Goal: Task Accomplishment & Management: Use online tool/utility

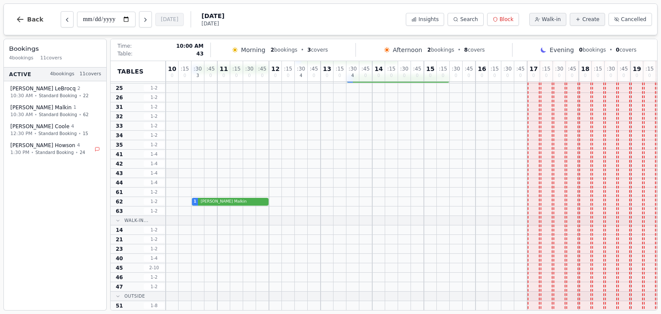
scroll to position [57, 0]
click at [167, 265] on div at bounding box center [172, 265] width 13 height 9
select select "****"
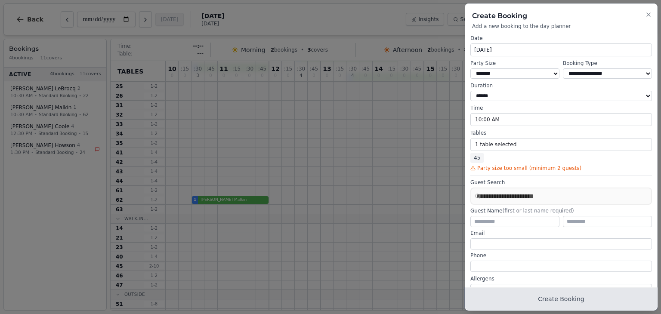
click at [563, 298] on button "Create Booking" at bounding box center [561, 299] width 192 height 22
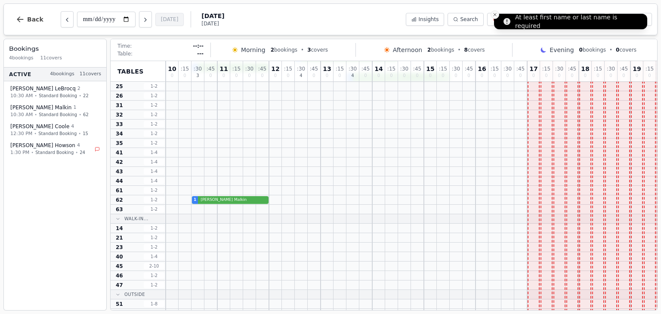
click at [494, 14] on line "Close toast" at bounding box center [494, 14] width 3 height 3
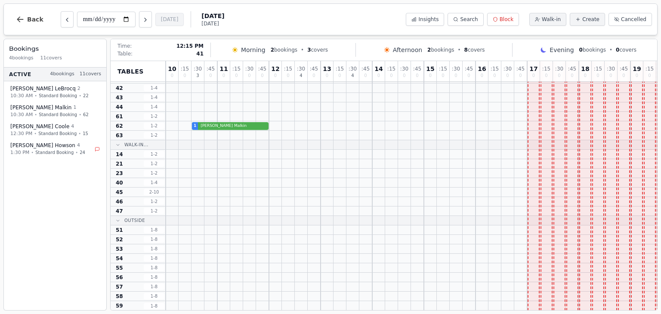
scroll to position [0, 0]
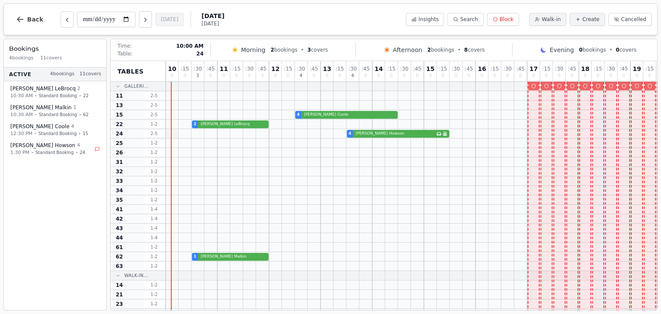
click at [175, 135] on div at bounding box center [172, 133] width 13 height 9
select select "****"
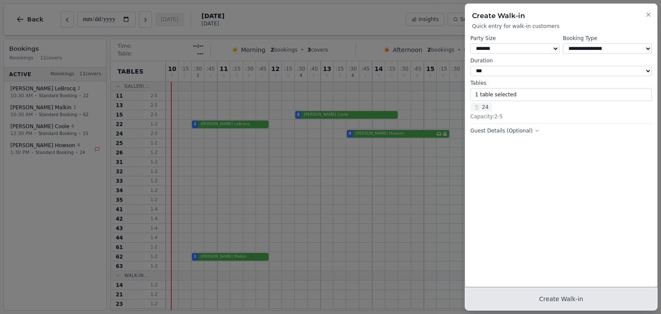
click at [567, 294] on button "Create Walk-in" at bounding box center [561, 299] width 192 height 22
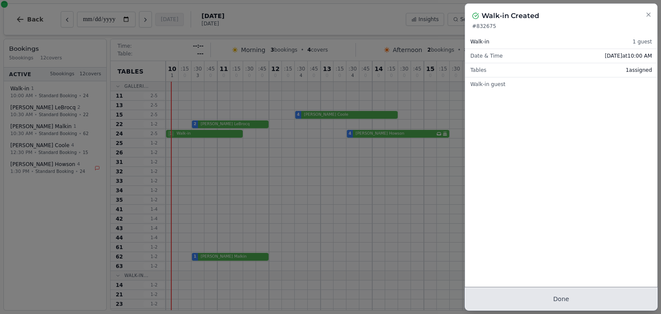
click at [560, 303] on button "Done" at bounding box center [561, 299] width 192 height 22
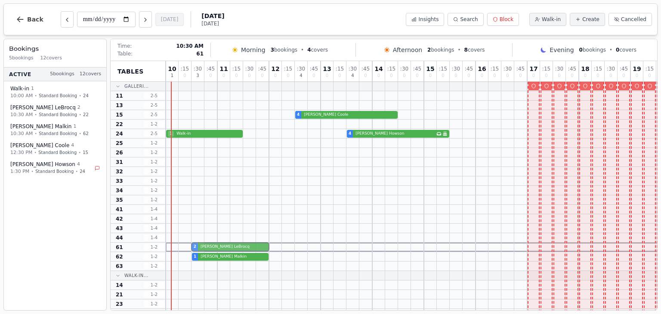
drag, startPoint x: 195, startPoint y: 123, endPoint x: 198, endPoint y: 247, distance: 123.9
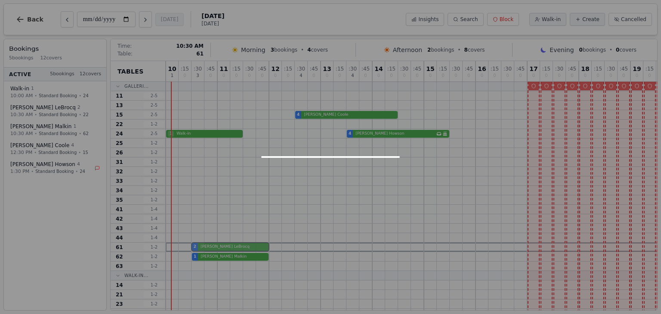
click at [198, 247] on div "10 1 : 15 0 : 30 3 : 45 0 11 0 : 15 0 : 30 0 : 45 0 12 0 : 15 0 : 30 4 : 45 0 1…" at bounding box center [495, 251] width 658 height 380
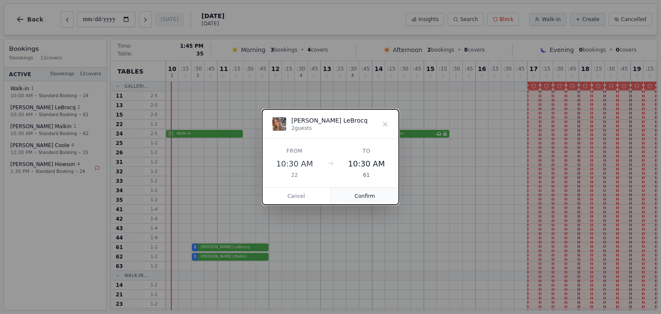
click at [364, 197] on button "Confirm" at bounding box center [365, 196] width 68 height 17
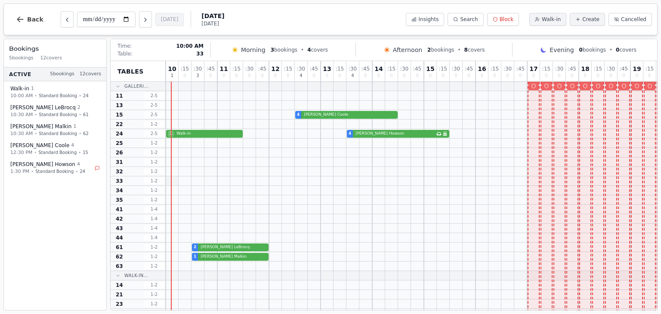
click at [175, 183] on div at bounding box center [172, 180] width 13 height 9
select select "****"
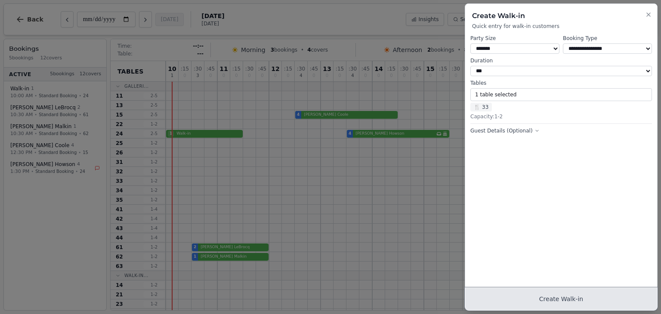
click at [565, 304] on button "Create Walk-in" at bounding box center [561, 299] width 192 height 22
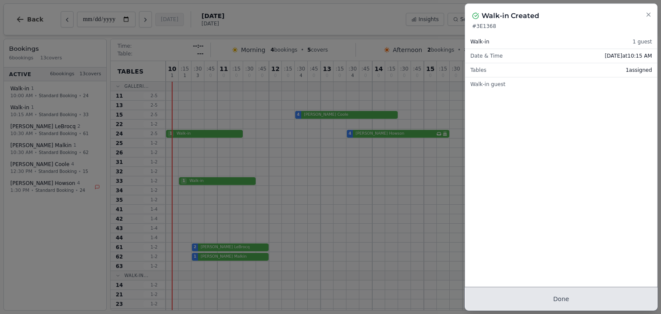
click at [559, 304] on button "Done" at bounding box center [561, 299] width 192 height 22
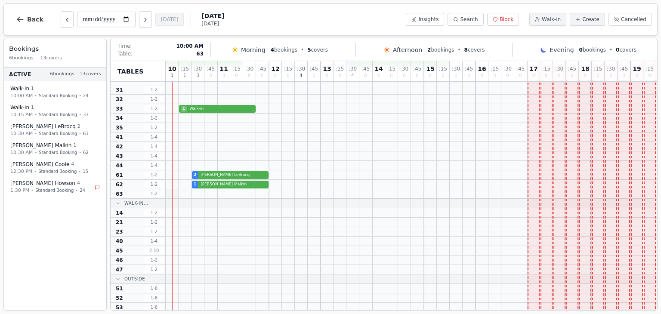
scroll to position [72, 0]
click at [174, 250] on div at bounding box center [172, 250] width 13 height 9
select select "****"
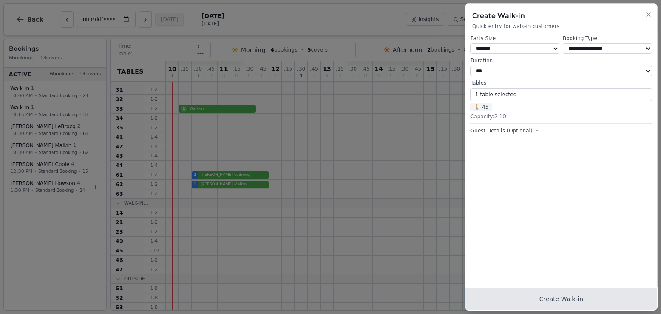
click at [580, 295] on button "Create Walk-in" at bounding box center [561, 299] width 192 height 22
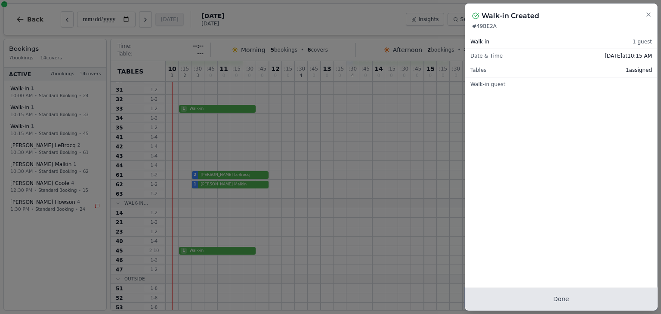
click at [581, 301] on button "Done" at bounding box center [561, 299] width 192 height 22
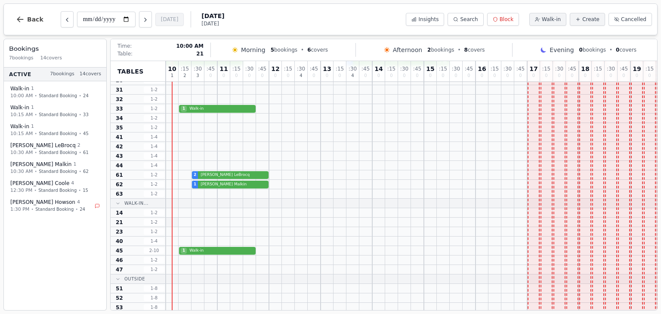
click at [174, 224] on div at bounding box center [172, 222] width 13 height 9
select select "****"
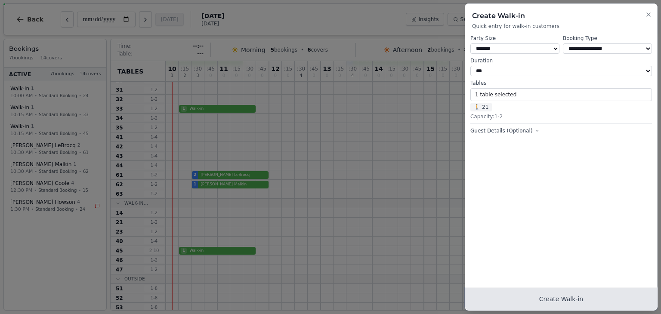
click at [566, 300] on button "Create Walk-in" at bounding box center [561, 299] width 192 height 22
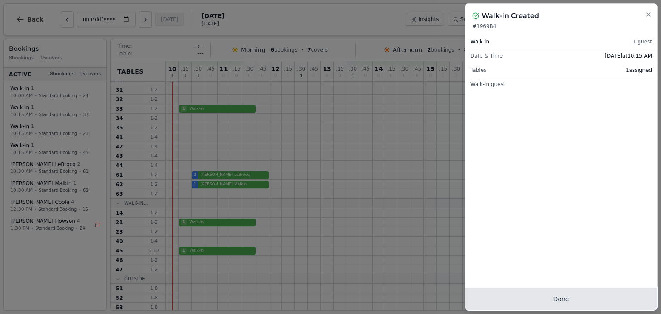
click at [566, 300] on button "Done" at bounding box center [561, 299] width 192 height 22
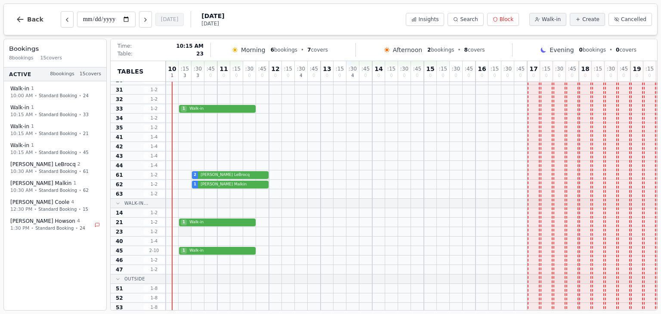
click at [185, 233] on div at bounding box center [184, 231] width 13 height 9
select select "****"
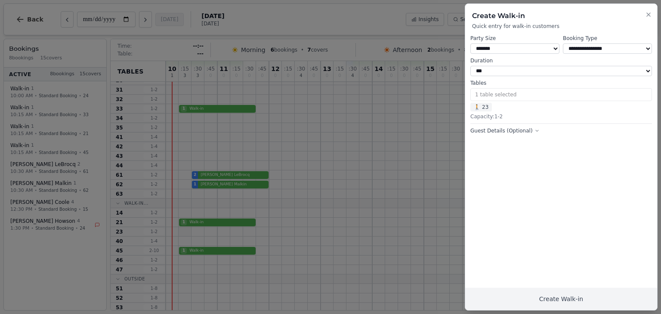
select select "*"
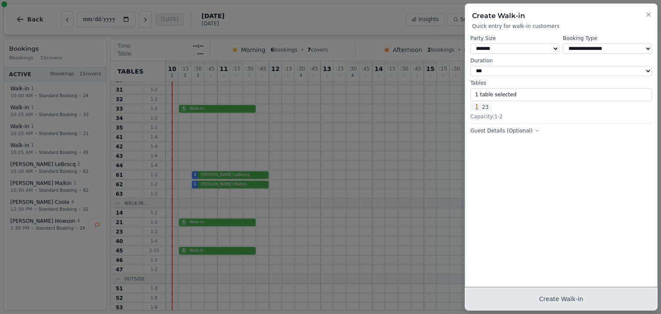
click at [541, 304] on button "Create Walk-in" at bounding box center [561, 299] width 192 height 22
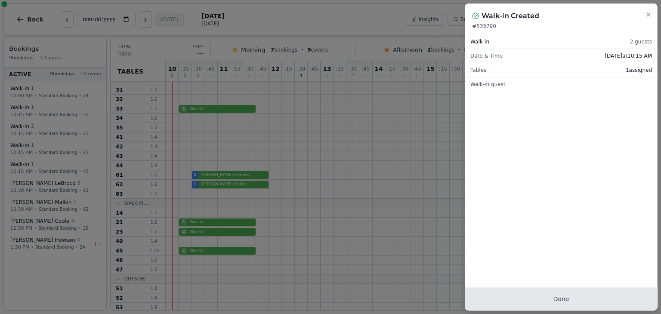
click at [552, 301] on button "Done" at bounding box center [561, 299] width 192 height 22
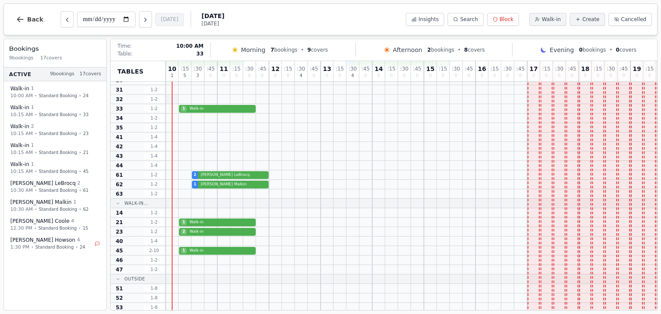
scroll to position [0, 0]
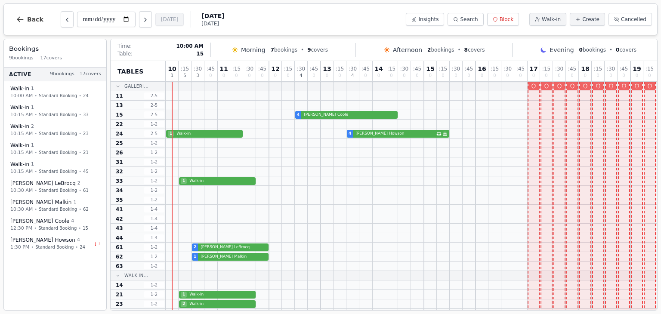
click at [175, 116] on div at bounding box center [172, 114] width 13 height 9
select select "****"
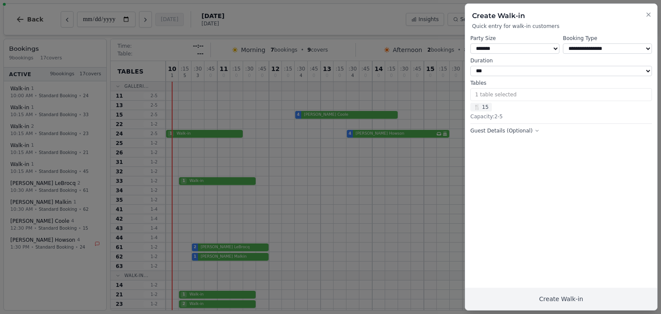
select select "*"
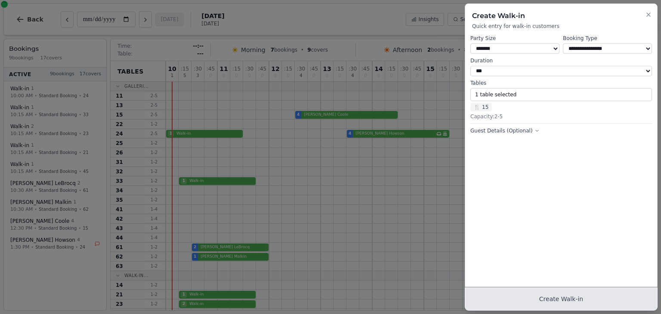
click at [530, 300] on button "Create Walk-in" at bounding box center [561, 299] width 192 height 22
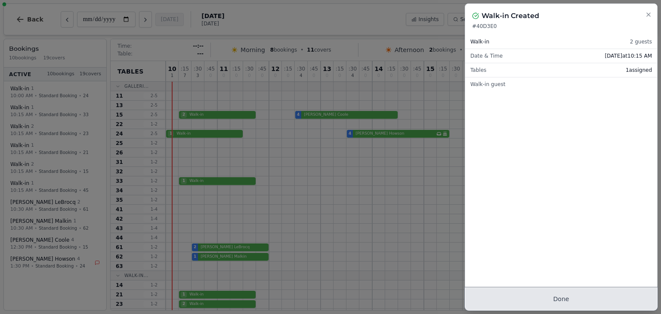
click at [553, 300] on button "Done" at bounding box center [561, 299] width 192 height 22
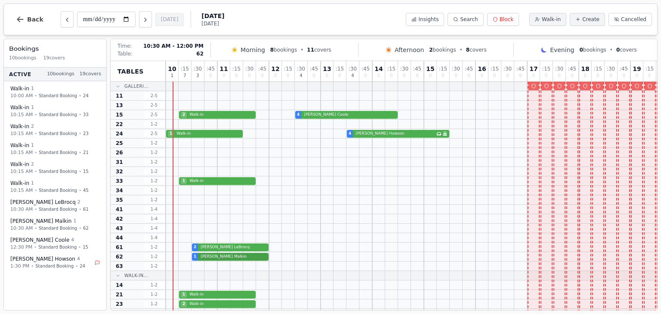
click at [201, 257] on div "1 David Malkin" at bounding box center [495, 256] width 658 height 9
select select "****"
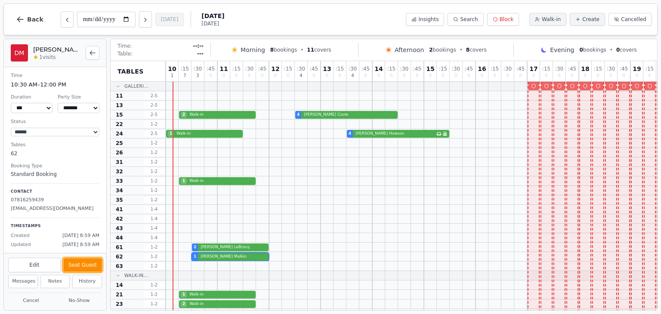
click at [94, 266] on button "Seat Guest" at bounding box center [82, 265] width 39 height 14
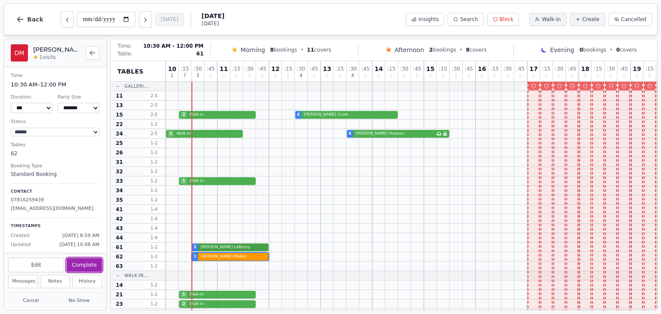
click at [212, 245] on div "2 Nicole LeBrocq" at bounding box center [495, 247] width 658 height 9
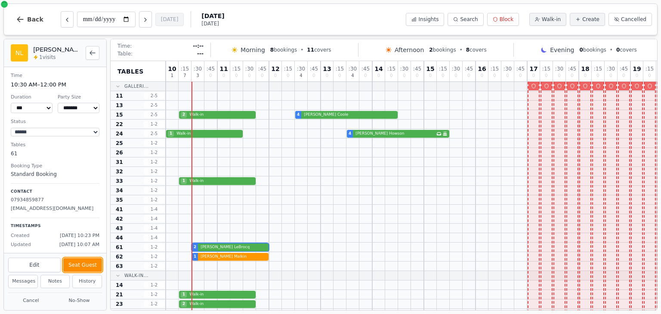
click at [71, 264] on button "Seat Guest" at bounding box center [82, 265] width 39 height 14
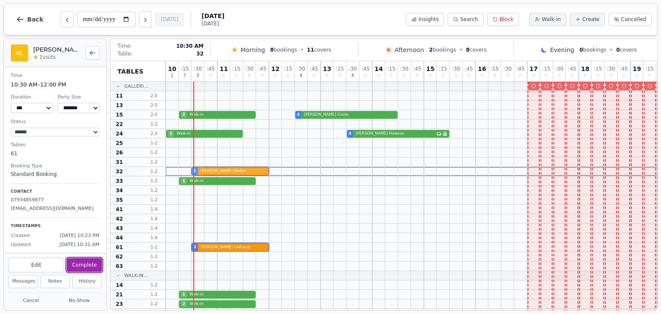
drag, startPoint x: 196, startPoint y: 257, endPoint x: 197, endPoint y: 173, distance: 83.9
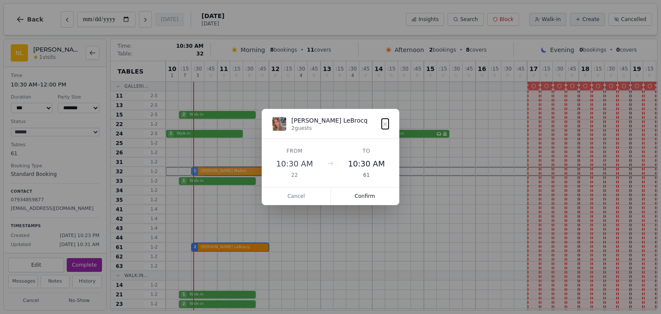
click at [197, 173] on div "10 1 : 15 7 : 30 3 : 45 0 11 0 : 15 0 : 30 0 : 45 0 12 0 : 15 0 : 30 4 : 45 0 1…" at bounding box center [495, 251] width 658 height 380
click at [377, 197] on button "Confirm" at bounding box center [365, 196] width 68 height 17
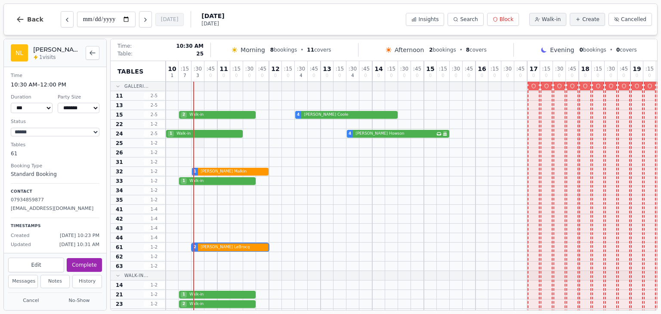
click at [194, 142] on div at bounding box center [197, 142] width 13 height 9
select select "****"
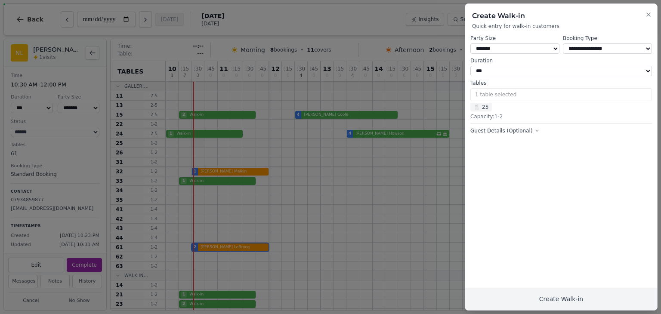
select select "*"
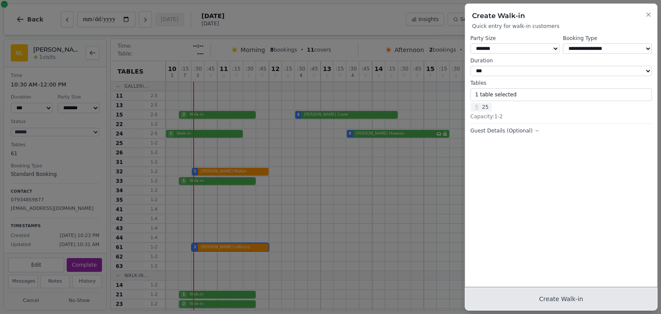
click at [562, 301] on button "Create Walk-in" at bounding box center [561, 299] width 192 height 22
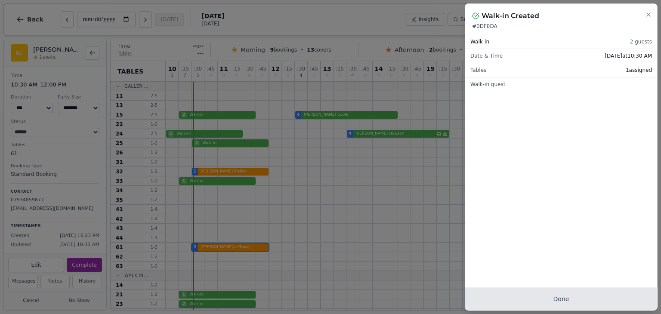
click at [562, 303] on button "Done" at bounding box center [561, 299] width 192 height 22
